Goal: Book appointment/travel/reservation

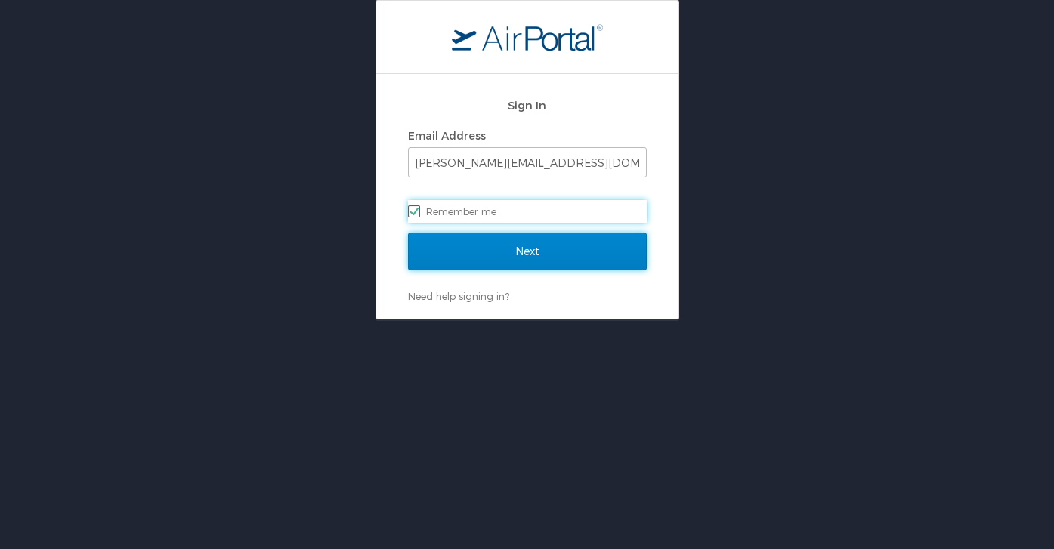
click at [489, 254] on input "Next" at bounding box center [527, 252] width 239 height 38
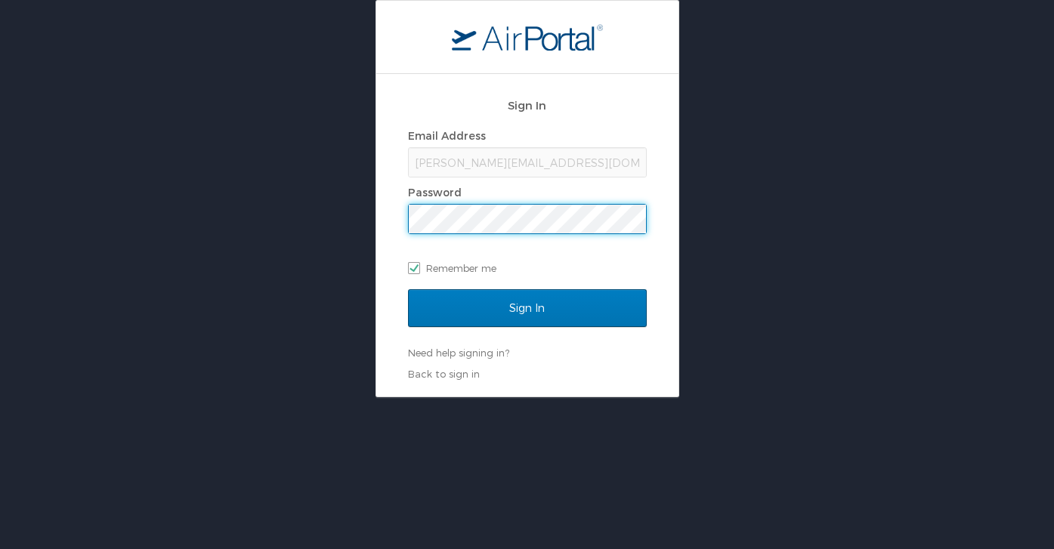
click at [408, 289] on input "Sign In" at bounding box center [527, 308] width 239 height 38
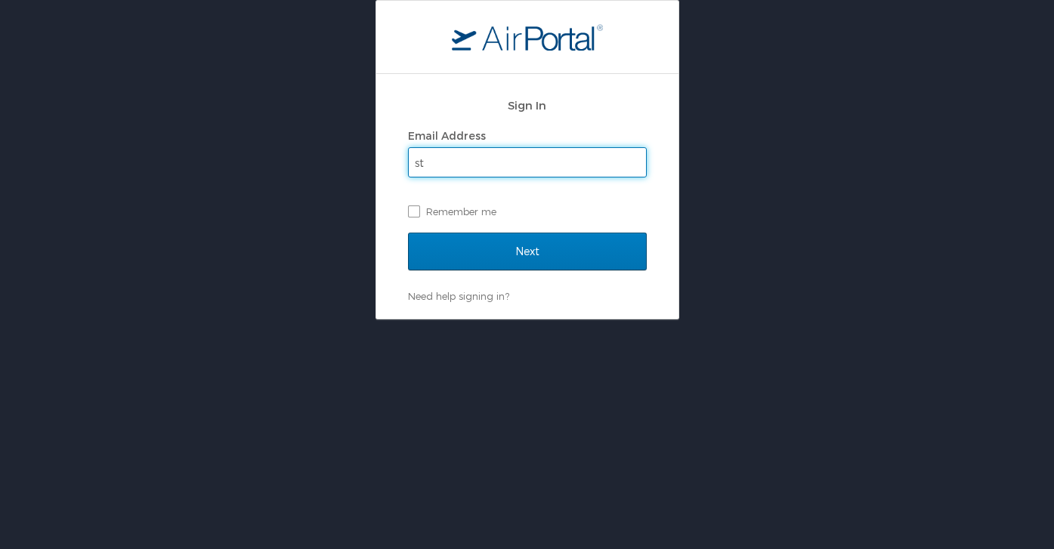
type input "stan.wu@usskiandsnowboard.org"
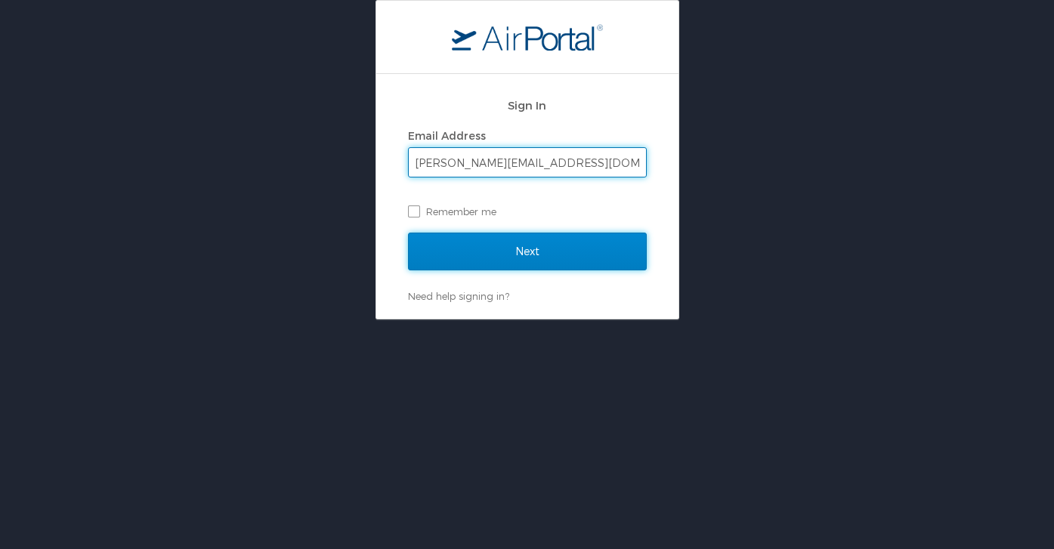
click at [531, 253] on input "Next" at bounding box center [527, 252] width 239 height 38
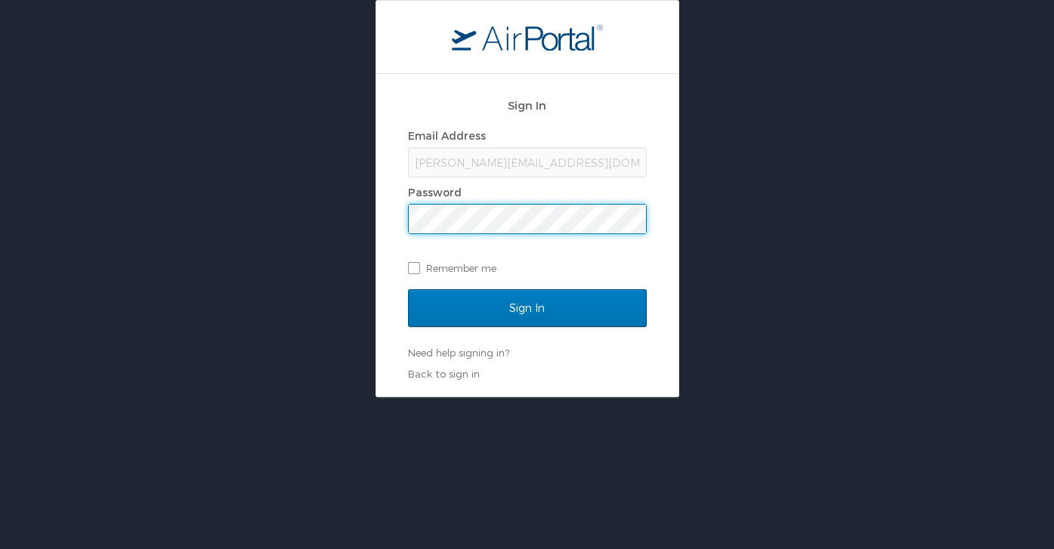
click at [408, 289] on input "Sign In" at bounding box center [527, 308] width 239 height 38
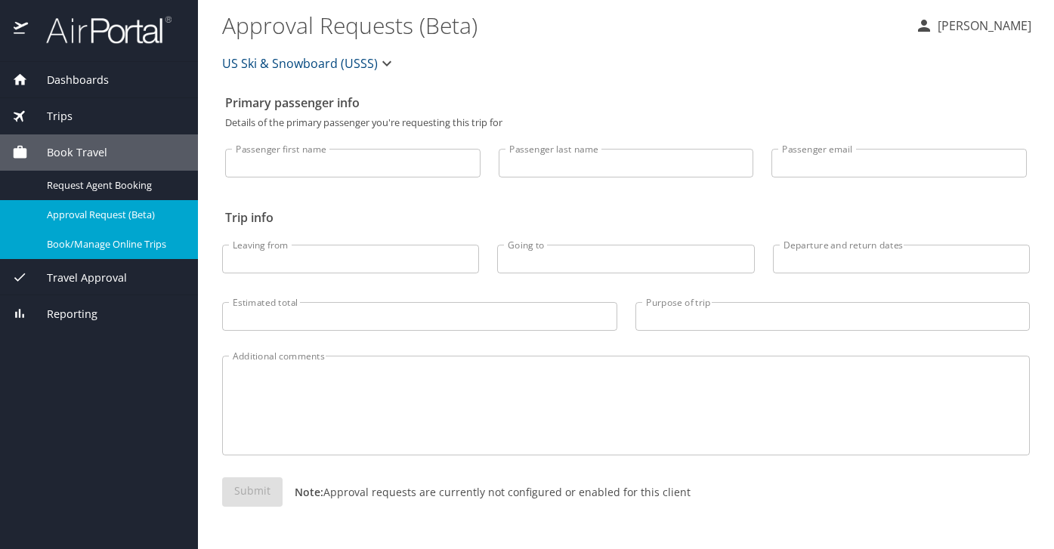
click at [97, 247] on span "Book/Manage Online Trips" at bounding box center [113, 244] width 133 height 14
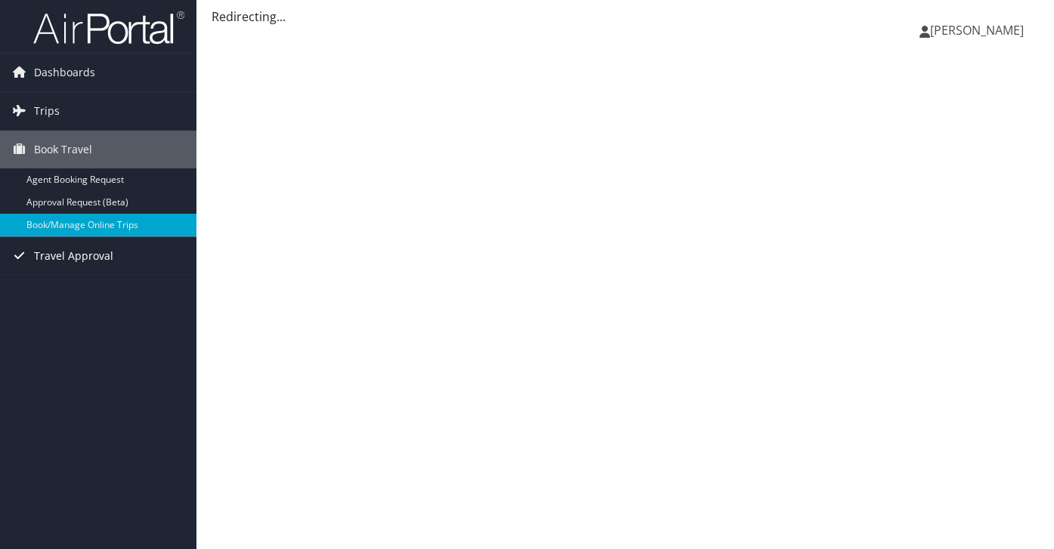
click at [97, 258] on span "Travel Approval" at bounding box center [73, 256] width 79 height 38
